Goal: Obtain resource: Obtain resource

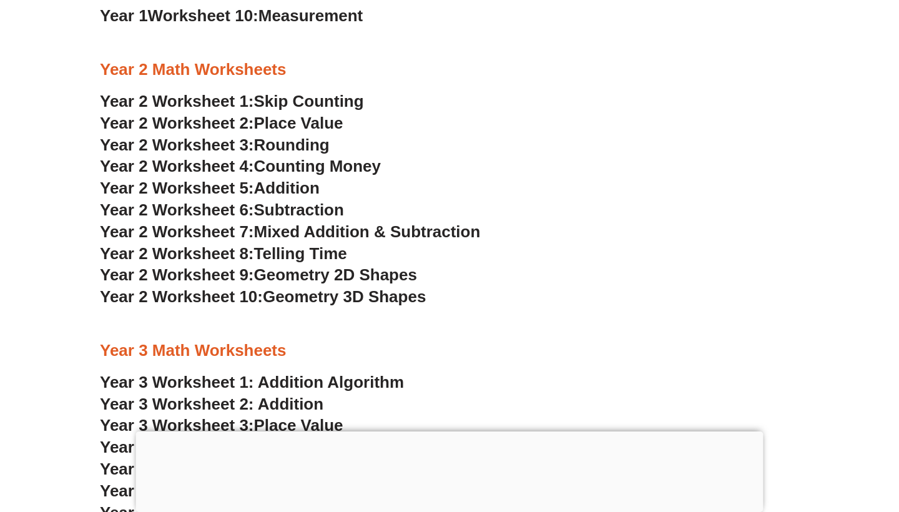
scroll to position [1424, 0]
click at [328, 135] on span "Rounding" at bounding box center [292, 144] width 76 height 19
click at [306, 113] on span "Place Value" at bounding box center [298, 122] width 89 height 19
click at [330, 200] on span "Subtraction" at bounding box center [299, 209] width 90 height 19
click at [308, 222] on span "Mixed Addition & Subtraction" at bounding box center [367, 231] width 227 height 19
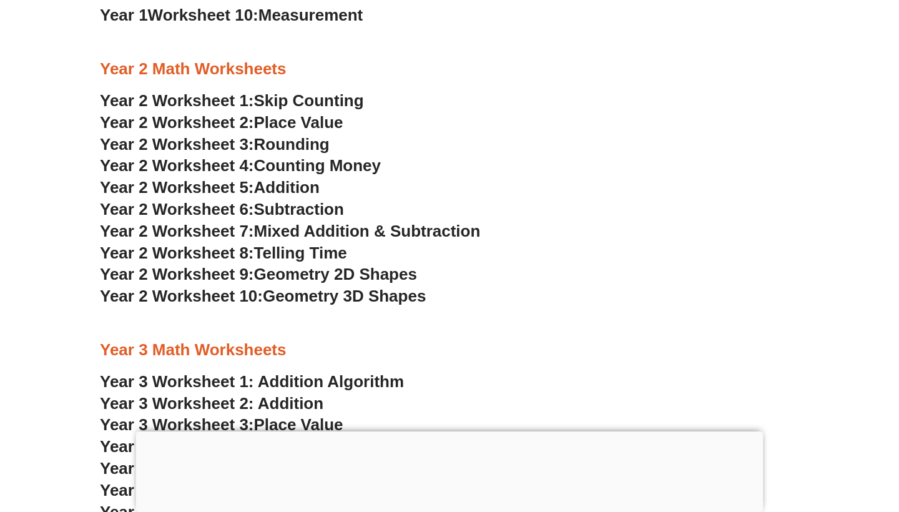
click at [315, 244] on span "Telling Time" at bounding box center [300, 253] width 93 height 19
click at [291, 265] on span "Geometry 2D Shapes" at bounding box center [335, 274] width 163 height 19
click at [353, 287] on span "Geometry 3D Shapes" at bounding box center [344, 296] width 163 height 19
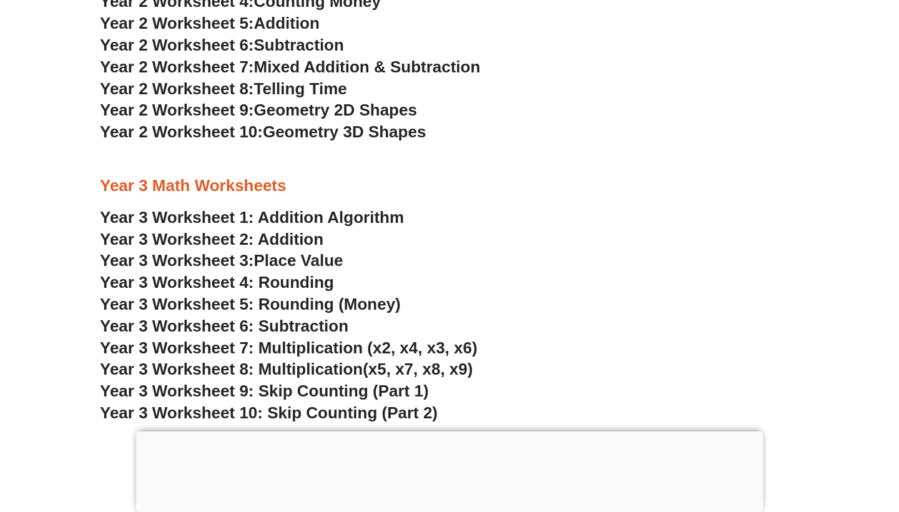
scroll to position [1589, 0]
click at [337, 207] on link "Year 3 Worksheet 1: Addition Algorithm" at bounding box center [252, 216] width 304 height 19
click at [289, 229] on link "Year 3 Worksheet 2: Addition" at bounding box center [212, 238] width 224 height 19
click at [290, 250] on span "Place Value" at bounding box center [298, 259] width 89 height 19
click at [322, 272] on span "Year 3 Worksheet 4: Rounding" at bounding box center [217, 281] width 234 height 19
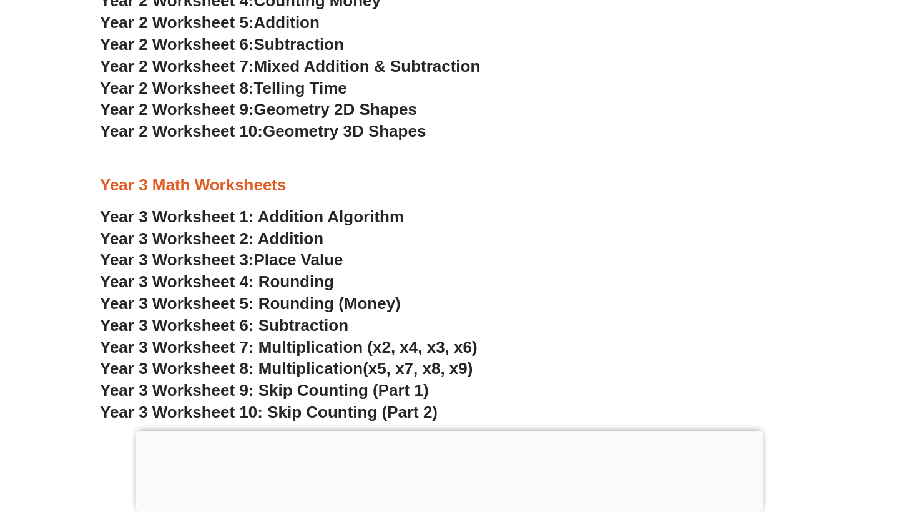
click at [315, 294] on span "Year 3 Worksheet 5: Rounding (Money)" at bounding box center [250, 303] width 301 height 19
click at [307, 316] on span "Year 3 Worksheet 6: Subtraction" at bounding box center [224, 325] width 249 height 19
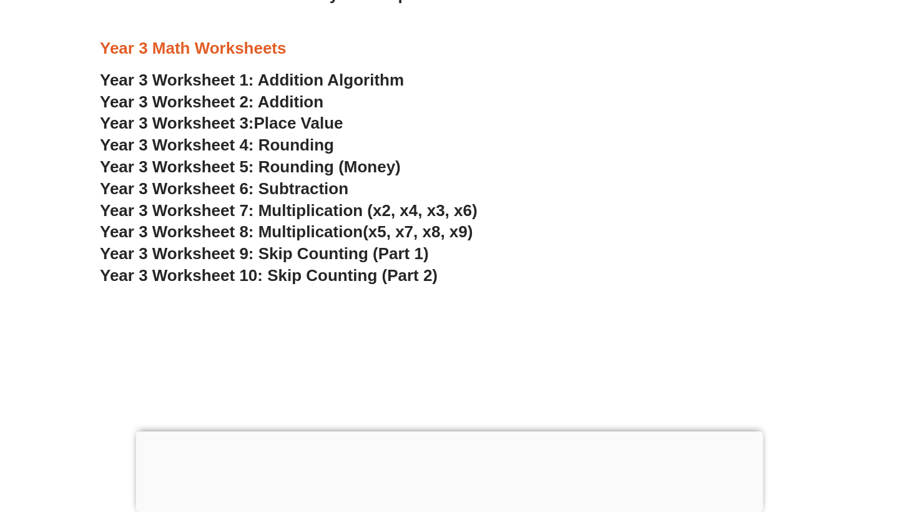
scroll to position [1724, 0]
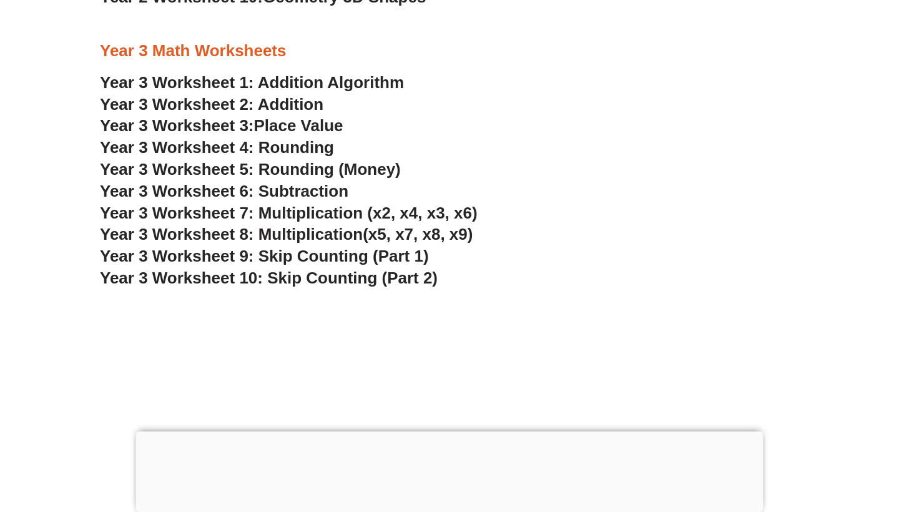
click at [352, 204] on span "Year 3 Worksheet 7: Multiplication (x2, x4, x3, x6)" at bounding box center [289, 213] width 378 height 19
click at [294, 225] on span "Year 3 Worksheet 8: Multiplication" at bounding box center [231, 234] width 263 height 19
click at [365, 247] on span "Year 3 Worksheet 9: Skip Counting (Part 1)" at bounding box center [264, 256] width 329 height 19
click at [326, 269] on span "Year 3 Worksheet 10: Skip Counting (Part 2)" at bounding box center [269, 278] width 338 height 19
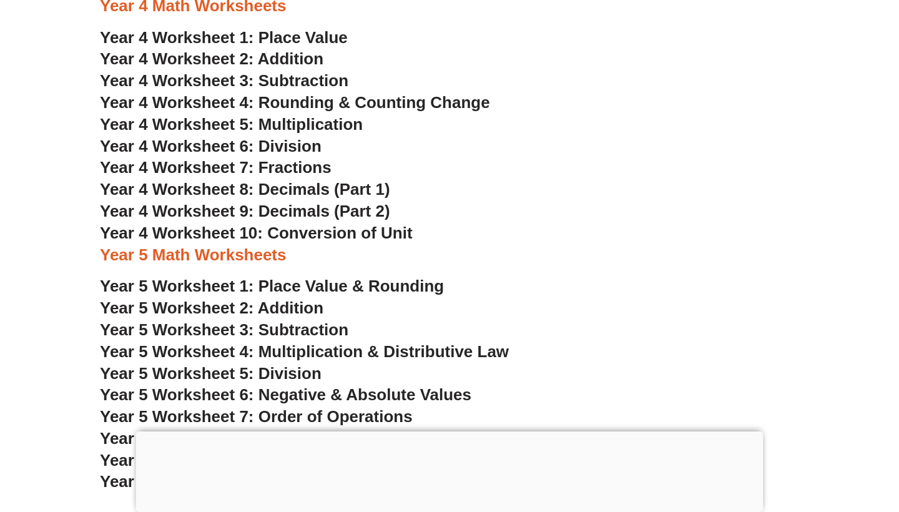
scroll to position [2263, 0]
